Goal: Information Seeking & Learning: Learn about a topic

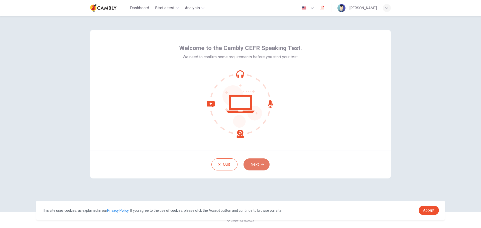
click at [262, 168] on button "Next" at bounding box center [257, 165] width 26 height 12
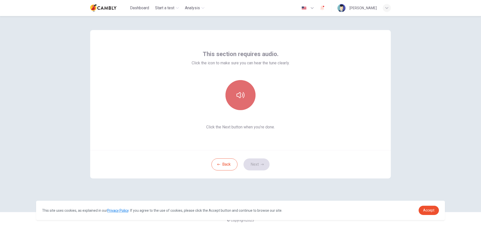
click at [238, 95] on icon "button" at bounding box center [241, 95] width 8 height 8
click at [261, 165] on button "Next" at bounding box center [257, 165] width 26 height 12
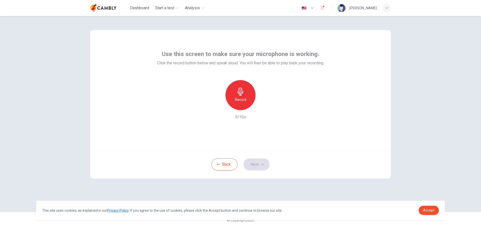
click at [245, 97] on div "Record" at bounding box center [241, 95] width 30 height 30
click at [240, 98] on h6 "Stop" at bounding box center [241, 100] width 8 height 6
click at [265, 108] on icon "button" at bounding box center [263, 106] width 5 height 5
click at [262, 108] on icon "button" at bounding box center [263, 106] width 5 height 5
click at [244, 96] on div "Record" at bounding box center [241, 95] width 30 height 30
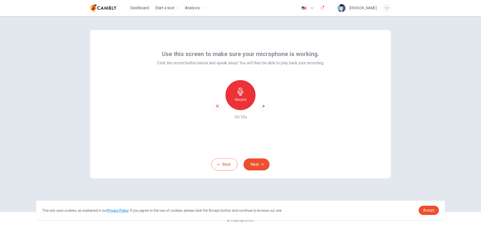
click at [266, 106] on icon "button" at bounding box center [263, 106] width 5 height 5
click at [264, 106] on icon "button" at bounding box center [264, 106] width 2 height 3
click at [428, 209] on span "Accept" at bounding box center [428, 211] width 11 height 4
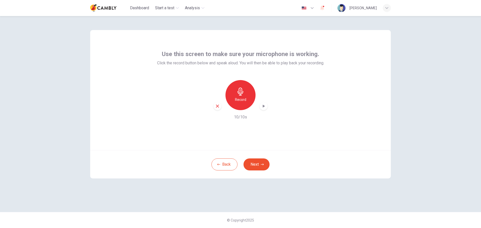
click at [222, 108] on div "Record" at bounding box center [241, 95] width 54 height 30
click at [220, 107] on div "button" at bounding box center [218, 106] width 8 height 8
click at [244, 92] on icon "button" at bounding box center [241, 92] width 8 height 8
click at [241, 93] on icon "button" at bounding box center [241, 92] width 8 height 8
click at [265, 105] on icon "button" at bounding box center [263, 106] width 5 height 5
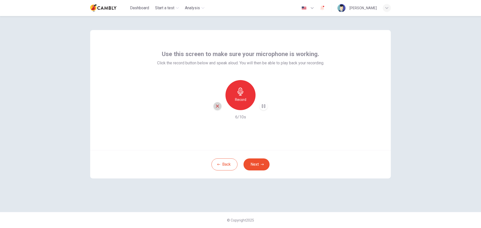
click at [219, 106] on icon "button" at bounding box center [217, 106] width 5 height 5
drag, startPoint x: 228, startPoint y: 171, endPoint x: 228, endPoint y: 166, distance: 5.5
click at [228, 171] on div "Back Next" at bounding box center [240, 164] width 301 height 28
click at [228, 165] on button "Back" at bounding box center [225, 165] width 26 height 12
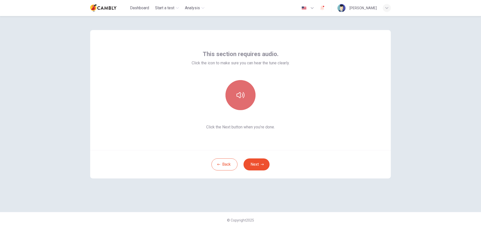
click at [245, 95] on button "button" at bounding box center [241, 95] width 30 height 30
drag, startPoint x: 328, startPoint y: 2, endPoint x: 434, endPoint y: 163, distance: 192.8
click at [434, 163] on div "This section requires audio. Click the icon to make sure you can hear the tune …" at bounding box center [240, 122] width 481 height 212
click at [320, 185] on div "This section requires audio. Click the icon to make sure you can hear the tune …" at bounding box center [240, 114] width 317 height 196
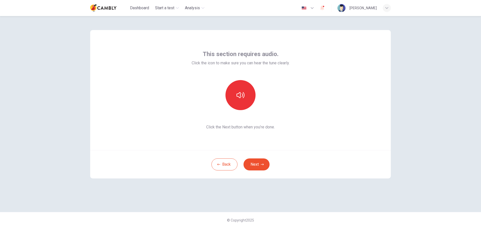
drag, startPoint x: 309, startPoint y: 0, endPoint x: 435, endPoint y: 114, distance: 170.2
click at [435, 114] on div "This section requires audio. Click the icon to make sure you can hear the tune …" at bounding box center [240, 122] width 481 height 212
click at [260, 158] on div "Back Next" at bounding box center [240, 164] width 301 height 28
click at [260, 166] on button "Next" at bounding box center [257, 165] width 26 height 12
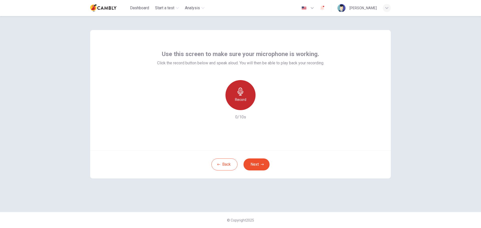
click at [244, 98] on h6 "Record" at bounding box center [240, 100] width 11 height 6
click at [245, 97] on div "Stop" at bounding box center [241, 95] width 30 height 30
click at [262, 104] on icon "button" at bounding box center [263, 106] width 5 height 5
click at [262, 165] on icon "button" at bounding box center [262, 164] width 3 height 3
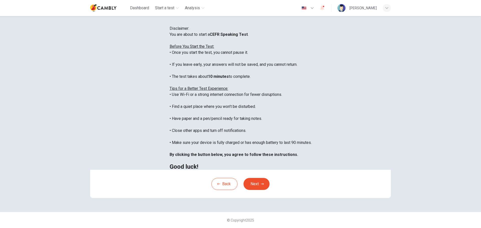
scroll to position [50, 0]
drag, startPoint x: 255, startPoint y: 182, endPoint x: 253, endPoint y: 185, distance: 2.9
click at [255, 182] on button "Next" at bounding box center [257, 184] width 26 height 12
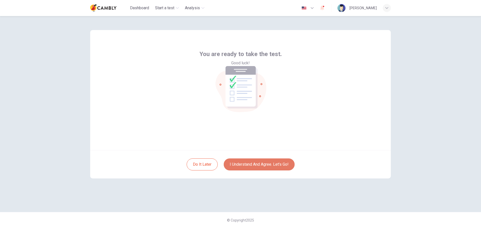
click at [245, 166] on button "I understand and agree. Let’s go!" at bounding box center [259, 165] width 71 height 12
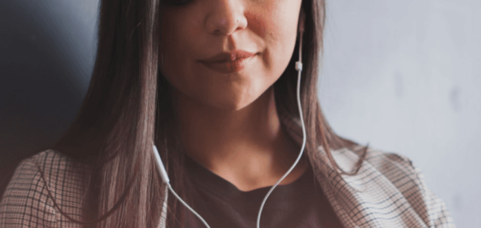
click at [14, 26] on button "Continue" at bounding box center [7, 35] width 14 height 19
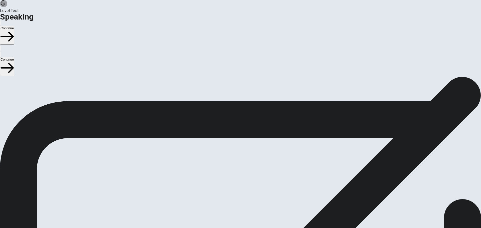
click at [235, 181] on icon "Play Audio" at bounding box center [235, 181] width 0 height 0
click at [240, 181] on icon "Record Again" at bounding box center [237, 184] width 6 height 6
click at [250, 215] on span "Stop Recording" at bounding box center [241, 220] width 18 height 11
click at [240, 181] on icon "Play Audio" at bounding box center [237, 184] width 5 height 6
click at [14, 26] on button "Continue" at bounding box center [7, 35] width 14 height 19
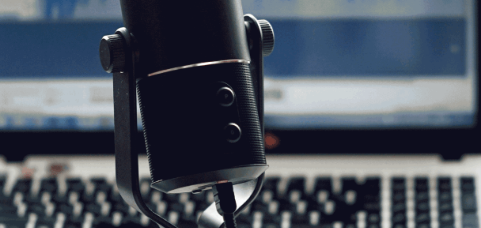
scroll to position [17, 0]
click at [14, 26] on button "Continue" at bounding box center [7, 35] width 14 height 19
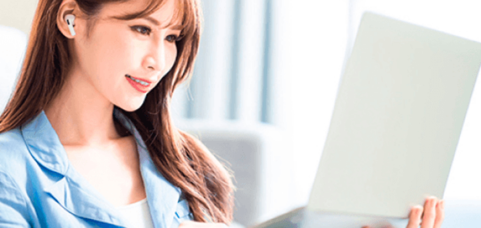
scroll to position [0, 0]
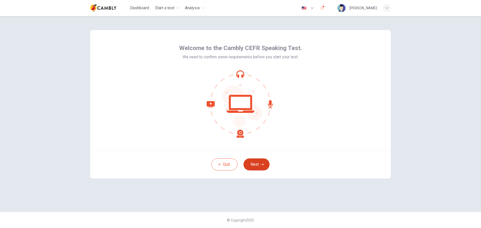
click at [255, 169] on button "Next" at bounding box center [257, 165] width 26 height 12
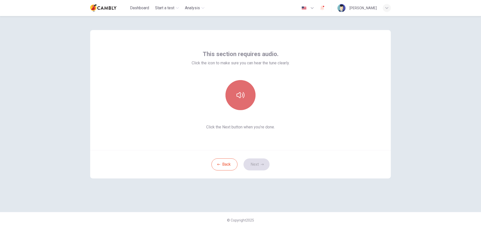
click at [248, 104] on button "button" at bounding box center [241, 95] width 30 height 30
click at [263, 162] on button "Next" at bounding box center [257, 165] width 26 height 12
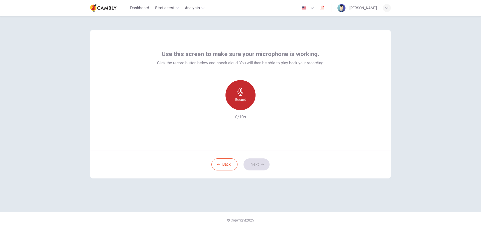
click at [248, 97] on div "Record" at bounding box center [241, 95] width 30 height 30
click at [243, 98] on h6 "Stop" at bounding box center [241, 100] width 8 height 6
click at [263, 106] on icon "button" at bounding box center [264, 106] width 2 height 3
click at [260, 165] on button "Next" at bounding box center [257, 165] width 26 height 12
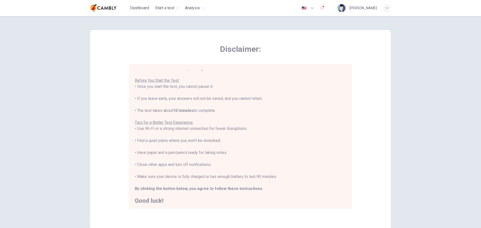
scroll to position [6, 0]
click at [357, 56] on div "Disclaimer: You are about to start a CEFR Speaking Test . Before You Start the …" at bounding box center [240, 125] width 301 height 190
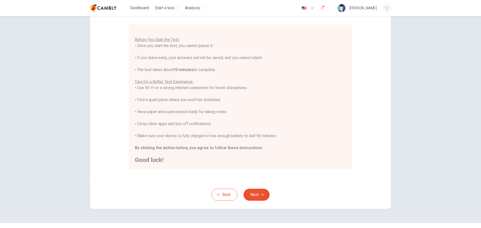
scroll to position [50, 0]
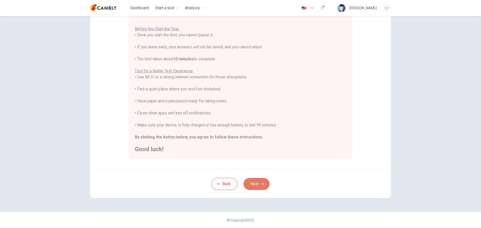
click at [257, 187] on button "Next" at bounding box center [257, 184] width 26 height 12
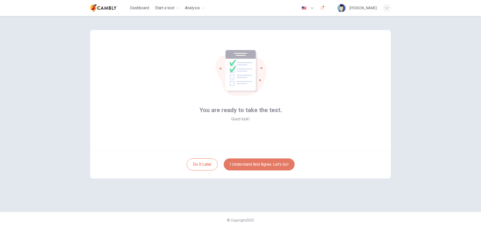
click at [260, 166] on button "I understand and agree. Let’s go!" at bounding box center [259, 165] width 71 height 12
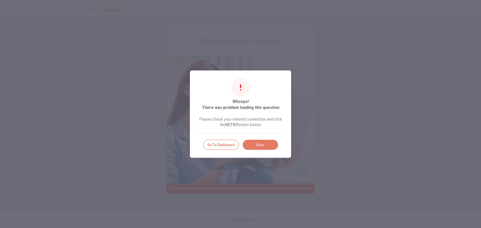
click at [261, 147] on button "Retry" at bounding box center [260, 145] width 35 height 10
click at [261, 146] on button "Retry" at bounding box center [260, 145] width 35 height 10
click at [263, 141] on button "Retry" at bounding box center [260, 145] width 35 height 10
click at [263, 142] on button "Retry" at bounding box center [260, 145] width 35 height 10
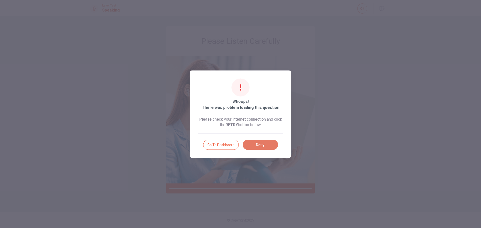
click at [263, 142] on button "Retry" at bounding box center [260, 145] width 35 height 10
click at [208, 147] on button "Go to Dashboard" at bounding box center [221, 145] width 36 height 10
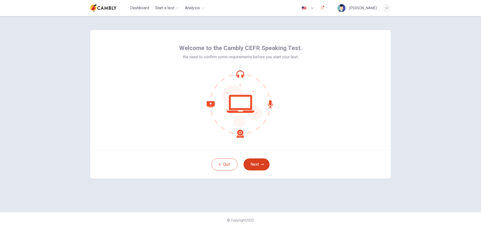
click at [251, 168] on button "Next" at bounding box center [257, 165] width 26 height 12
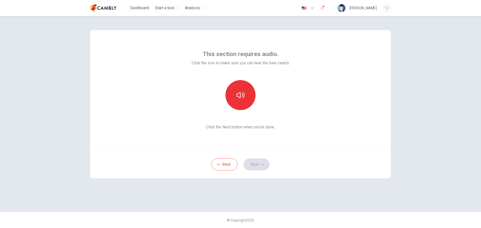
click at [252, 167] on div "Back Next" at bounding box center [240, 164] width 301 height 28
click at [242, 103] on button "button" at bounding box center [241, 95] width 30 height 30
click at [263, 170] on button "Next" at bounding box center [257, 165] width 26 height 12
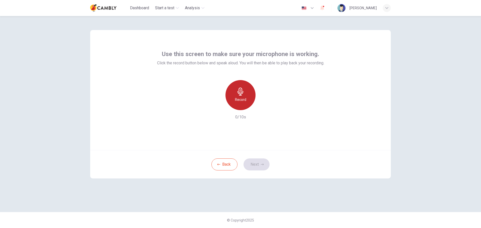
click at [239, 98] on h6 "Record" at bounding box center [240, 100] width 11 height 6
click at [245, 96] on div "Stop" at bounding box center [241, 95] width 30 height 30
click at [254, 166] on button "Next" at bounding box center [257, 165] width 26 height 12
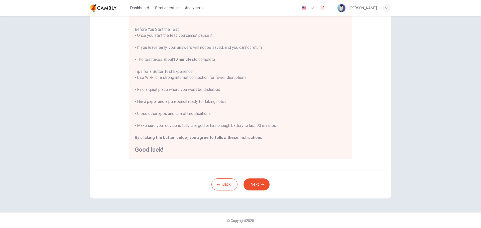
scroll to position [50, 0]
click at [251, 182] on button "Next" at bounding box center [257, 184] width 26 height 12
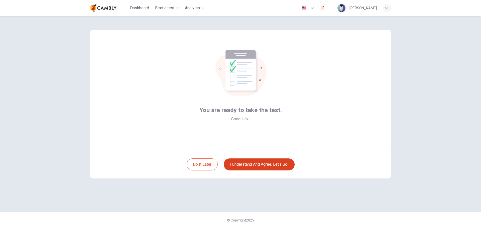
click at [253, 163] on button "I understand and agree. Let’s go!" at bounding box center [259, 165] width 71 height 12
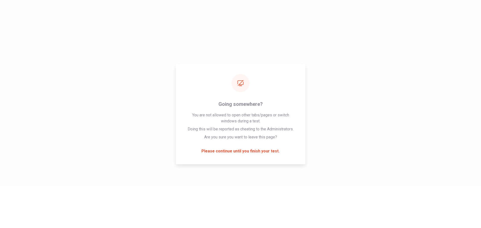
click at [248, 151] on div "Please wait... 100%" at bounding box center [240, 114] width 481 height 228
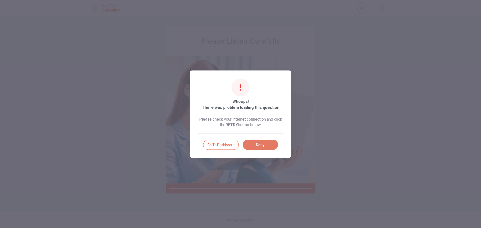
click at [254, 147] on button "Retry" at bounding box center [260, 145] width 35 height 10
click at [254, 146] on button "Retry" at bounding box center [260, 145] width 35 height 10
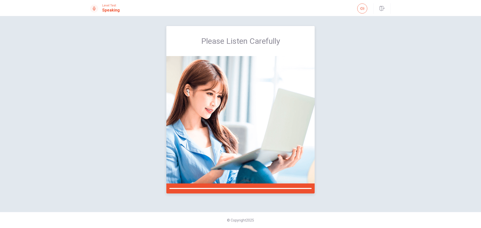
click at [254, 145] on body "This site uses cookies, as explained in our Privacy Policy . If you agree to th…" at bounding box center [240, 114] width 481 height 228
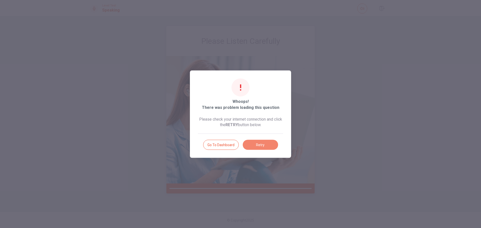
click at [254, 144] on button "Retry" at bounding box center [260, 145] width 35 height 10
click at [227, 146] on button "Go to Dashboard" at bounding box center [221, 145] width 36 height 10
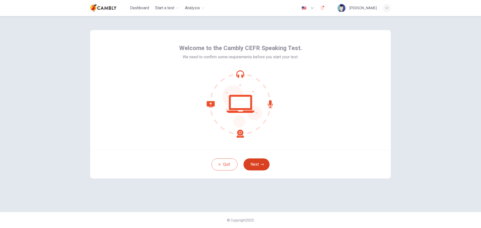
click at [257, 163] on button "Next" at bounding box center [257, 165] width 26 height 12
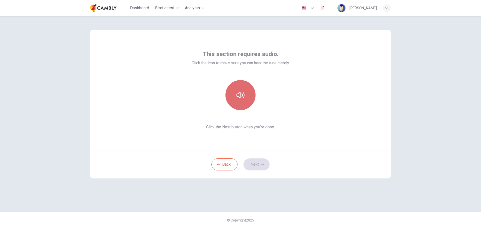
click at [246, 104] on button "button" at bounding box center [241, 95] width 30 height 30
click at [258, 166] on button "Next" at bounding box center [257, 165] width 26 height 12
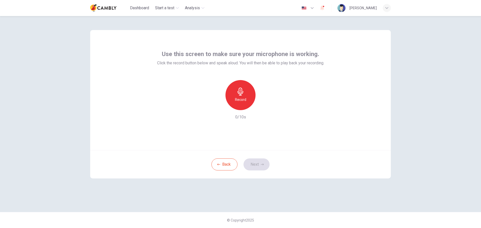
click at [247, 98] on div "Record" at bounding box center [241, 95] width 30 height 30
click at [241, 92] on icon "button" at bounding box center [241, 92] width 8 height 8
click at [255, 157] on div "Back Next" at bounding box center [240, 164] width 301 height 28
click at [256, 164] on button "Next" at bounding box center [257, 165] width 26 height 12
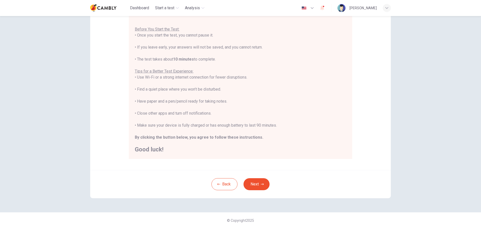
scroll to position [50, 0]
click at [258, 184] on button "Next" at bounding box center [257, 184] width 26 height 12
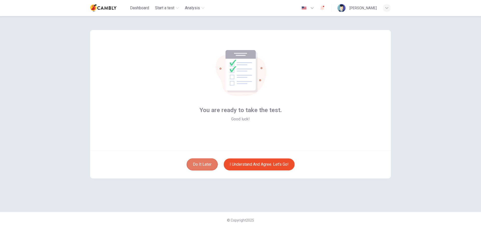
click at [200, 166] on button "Do it later" at bounding box center [202, 165] width 31 height 12
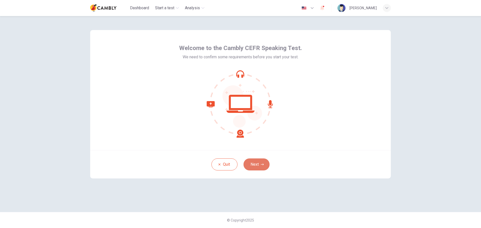
click at [261, 162] on button "Next" at bounding box center [257, 165] width 26 height 12
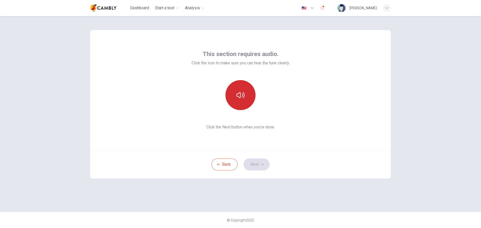
click at [250, 94] on button "button" at bounding box center [241, 95] width 30 height 30
click at [258, 163] on button "Next" at bounding box center [257, 165] width 26 height 12
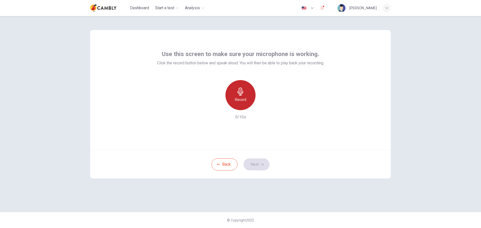
click at [250, 102] on div "Record" at bounding box center [241, 95] width 30 height 30
click at [239, 93] on icon "button" at bounding box center [241, 92] width 6 height 8
click at [263, 106] on icon "button" at bounding box center [264, 106] width 2 height 3
click at [261, 164] on icon "button" at bounding box center [262, 164] width 3 height 3
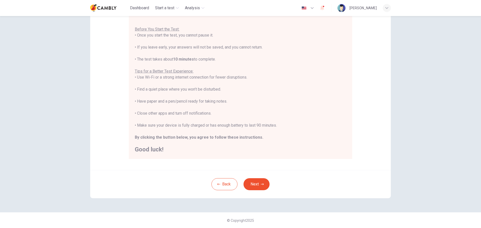
scroll to position [50, 0]
click at [260, 187] on button "Next" at bounding box center [257, 184] width 26 height 12
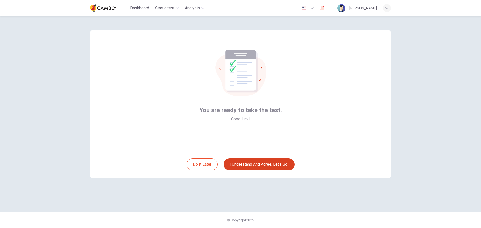
scroll to position [0, 0]
click at [261, 164] on button "I understand and agree. Let’s go!" at bounding box center [259, 165] width 71 height 12
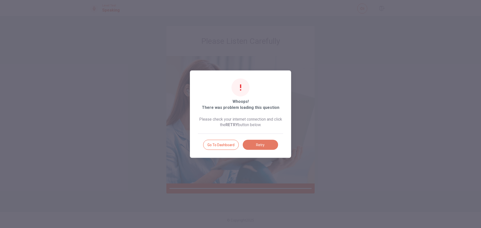
click at [247, 144] on button "Retry" at bounding box center [260, 145] width 35 height 10
click at [248, 143] on body "This site uses cookies, as explained in our Privacy Policy . If you agree to th…" at bounding box center [240, 114] width 481 height 228
click at [248, 143] on button "Retry" at bounding box center [260, 145] width 35 height 10
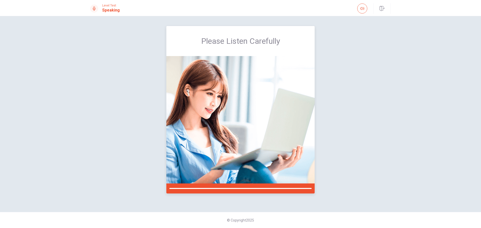
click at [248, 143] on body "This site uses cookies, as explained in our Privacy Policy . If you agree to th…" at bounding box center [240, 114] width 481 height 228
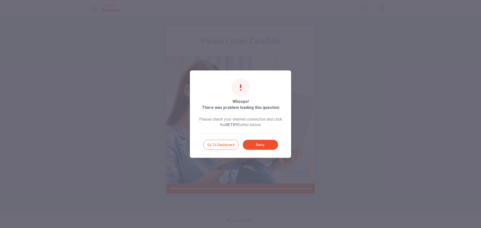
click at [248, 143] on button "Retry" at bounding box center [260, 145] width 35 height 10
click at [248, 143] on body "This site uses cookies, as explained in our Privacy Policy . If you agree to th…" at bounding box center [240, 114] width 481 height 228
click at [250, 142] on button "Retry" at bounding box center [260, 145] width 35 height 10
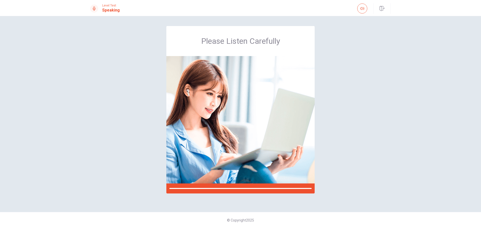
click at [250, 142] on body "This site uses cookies, as explained in our Privacy Policy . If you agree to th…" at bounding box center [240, 114] width 481 height 228
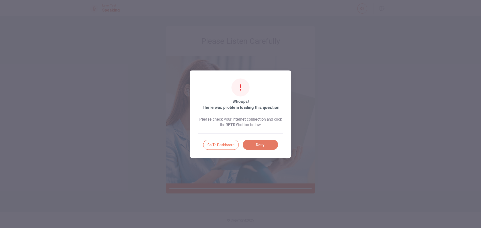
click at [264, 144] on button "Retry" at bounding box center [260, 145] width 35 height 10
drag, startPoint x: 279, startPoint y: 108, endPoint x: 208, endPoint y: 106, distance: 71.0
click at [220, 110] on div "Whoops! There was problem loading this question Please check your internet conn…" at bounding box center [240, 113] width 101 height 87
drag, startPoint x: 205, startPoint y: 107, endPoint x: 289, endPoint y: 109, distance: 83.7
click at [289, 109] on div "Whoops! There was problem loading this question Please check your internet conn…" at bounding box center [240, 113] width 101 height 87
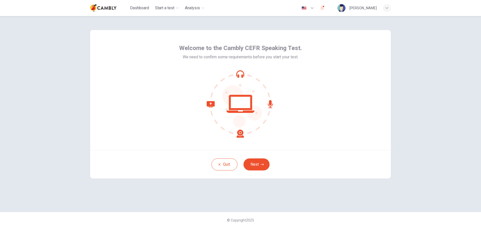
click at [251, 165] on button "Next" at bounding box center [257, 165] width 26 height 12
